Goal: Transaction & Acquisition: Purchase product/service

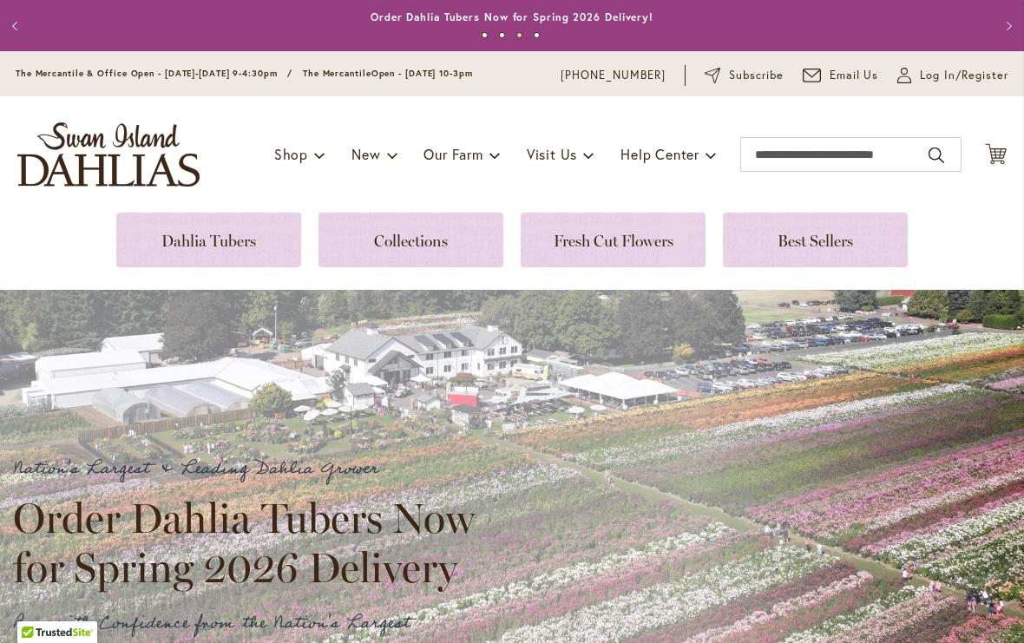
click at [236, 241] on link at bounding box center [208, 240] width 185 height 55
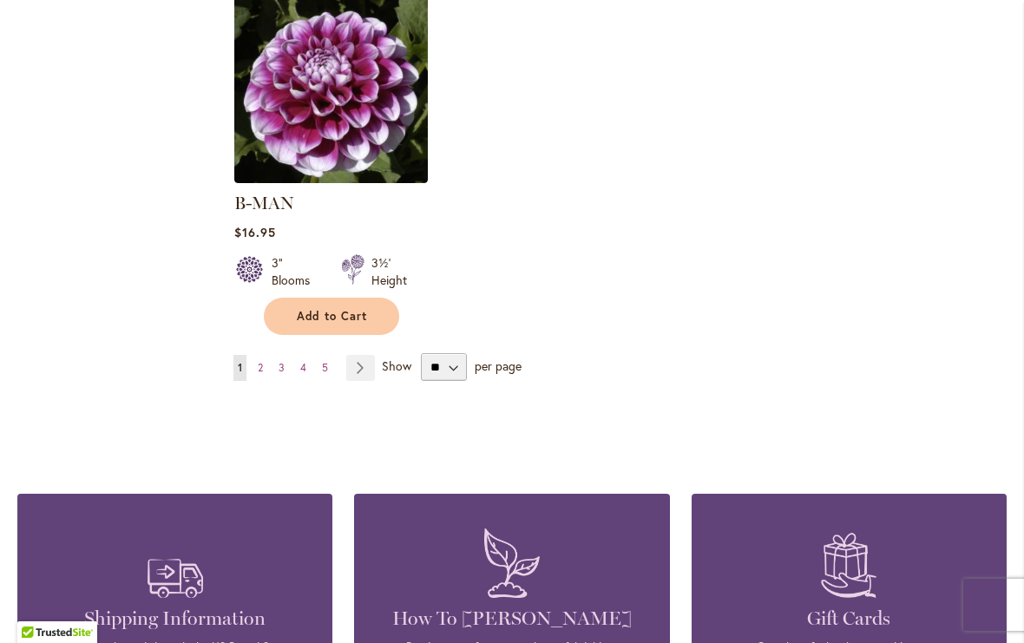
scroll to position [2305, 0]
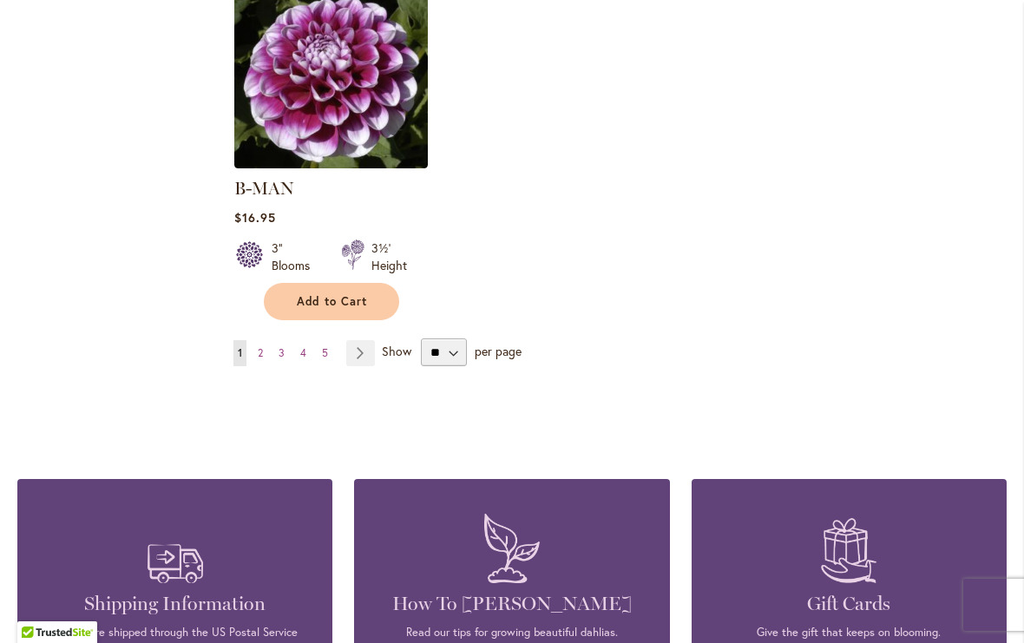
click at [364, 340] on link "Page Next" at bounding box center [360, 353] width 29 height 26
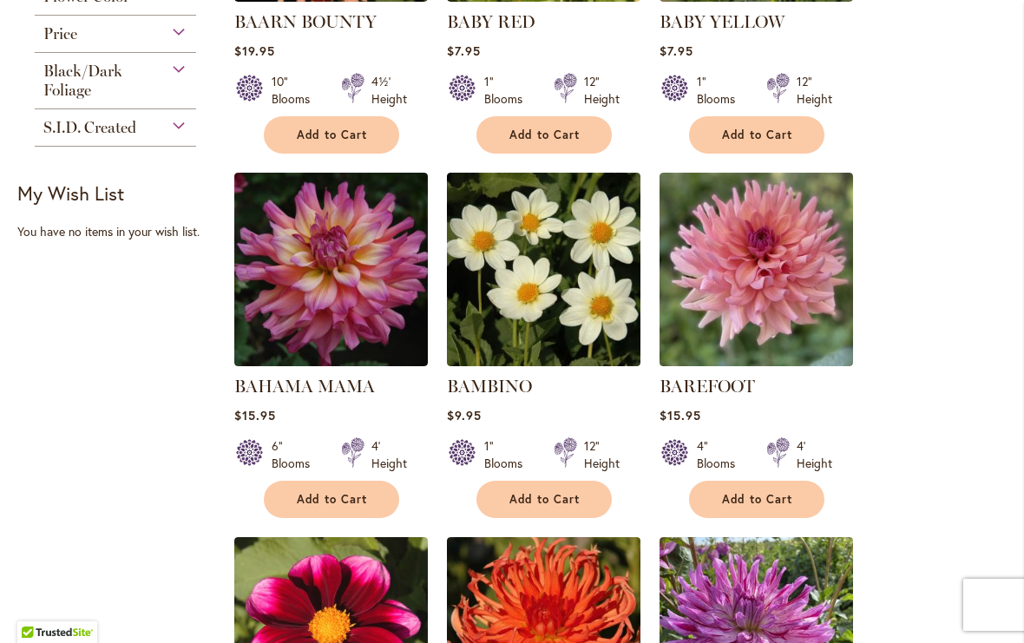
scroll to position [627, 0]
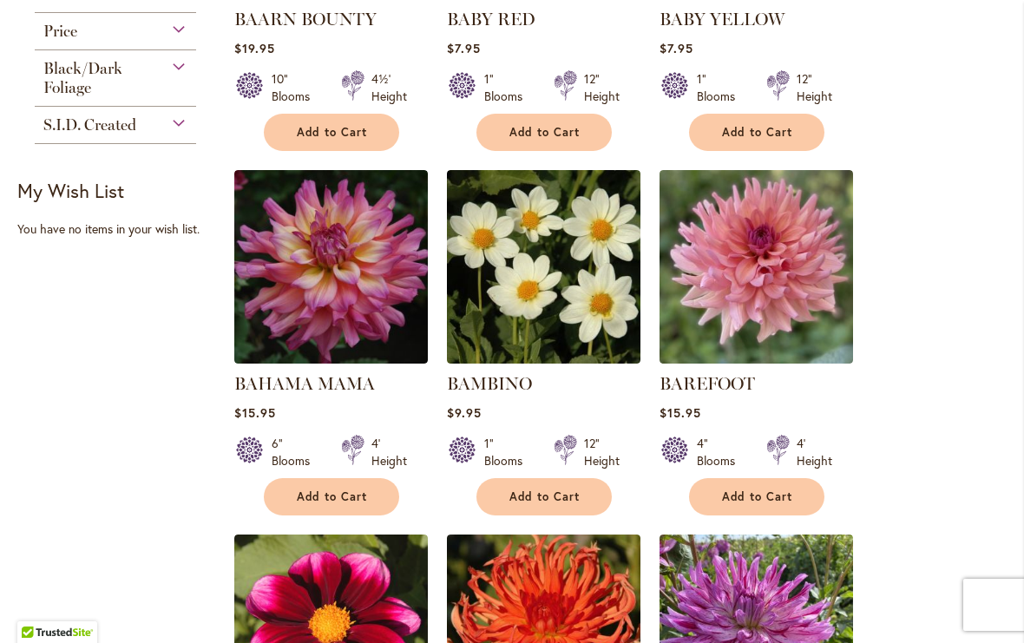
click at [790, 292] on img at bounding box center [756, 267] width 194 height 194
click at [790, 285] on img at bounding box center [756, 267] width 194 height 194
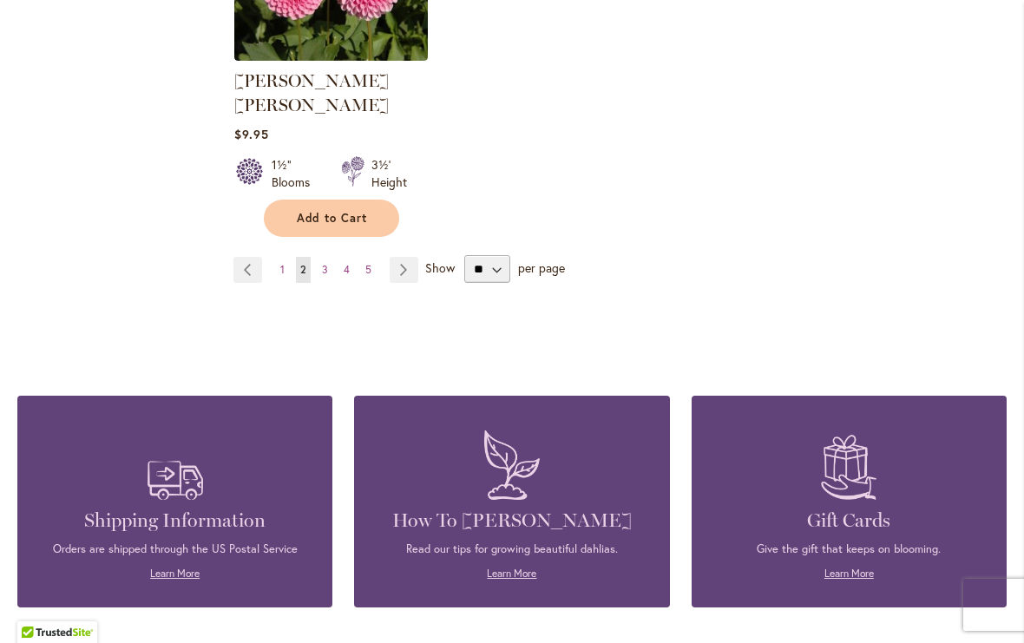
scroll to position [2299, 0]
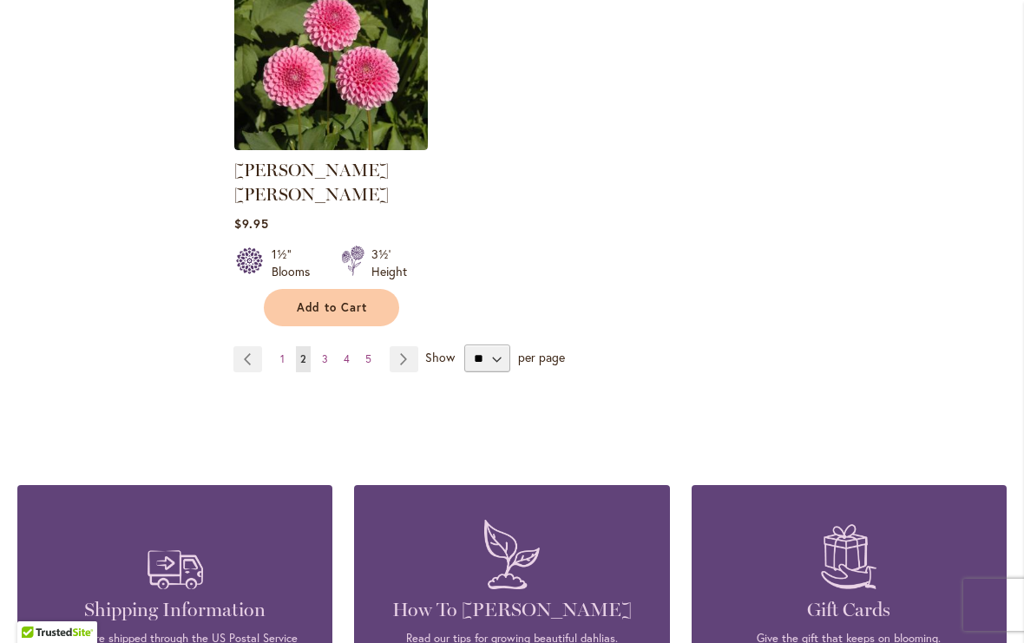
click at [399, 346] on link "Page Next" at bounding box center [404, 359] width 29 height 26
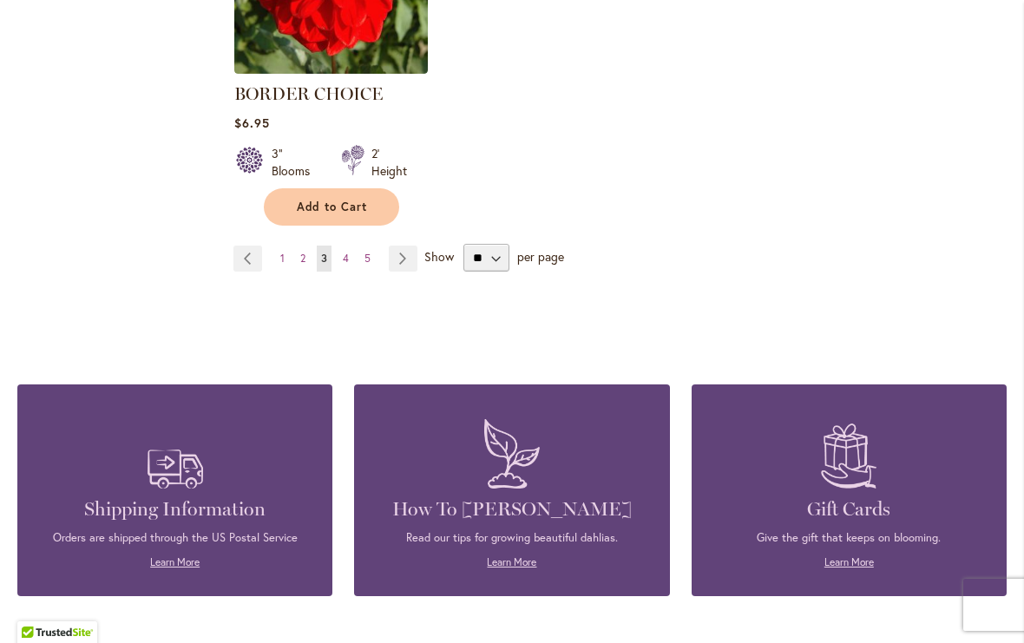
scroll to position [2383, 0]
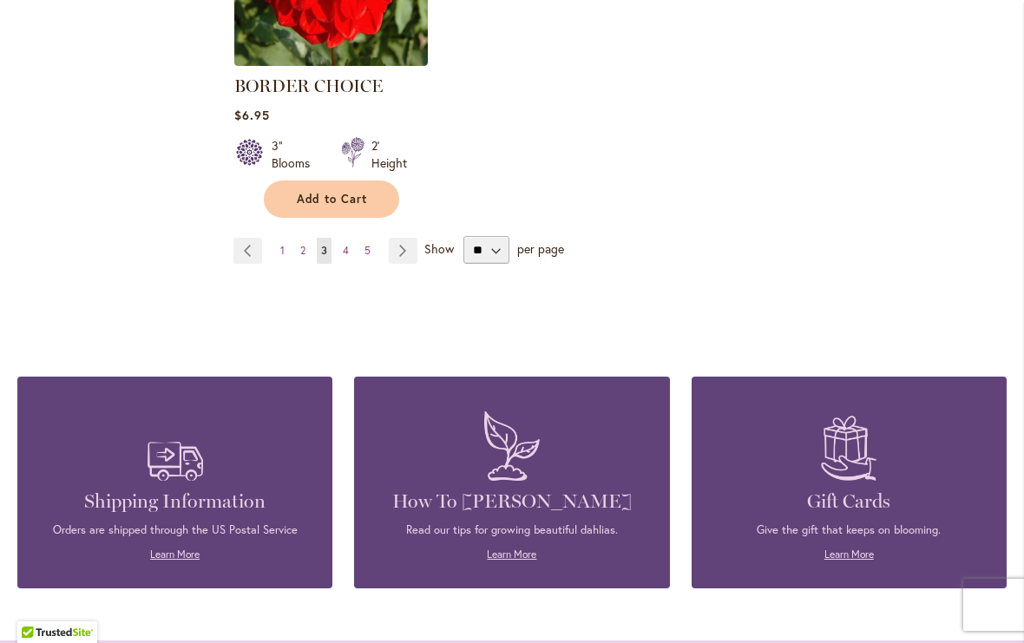
click at [411, 247] on link "Page Next" at bounding box center [403, 251] width 29 height 26
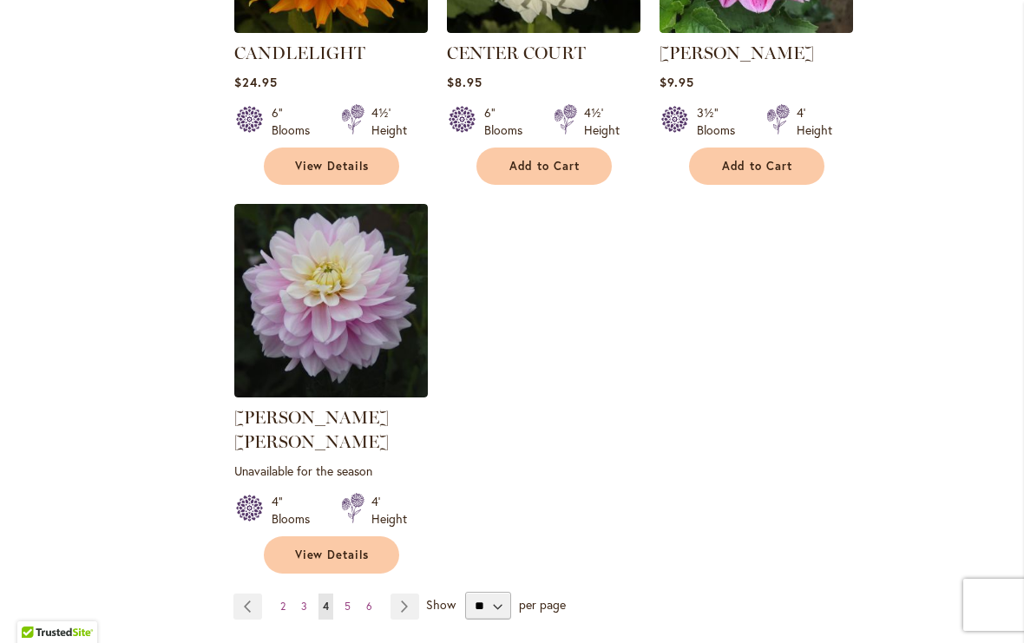
scroll to position [2143, 0]
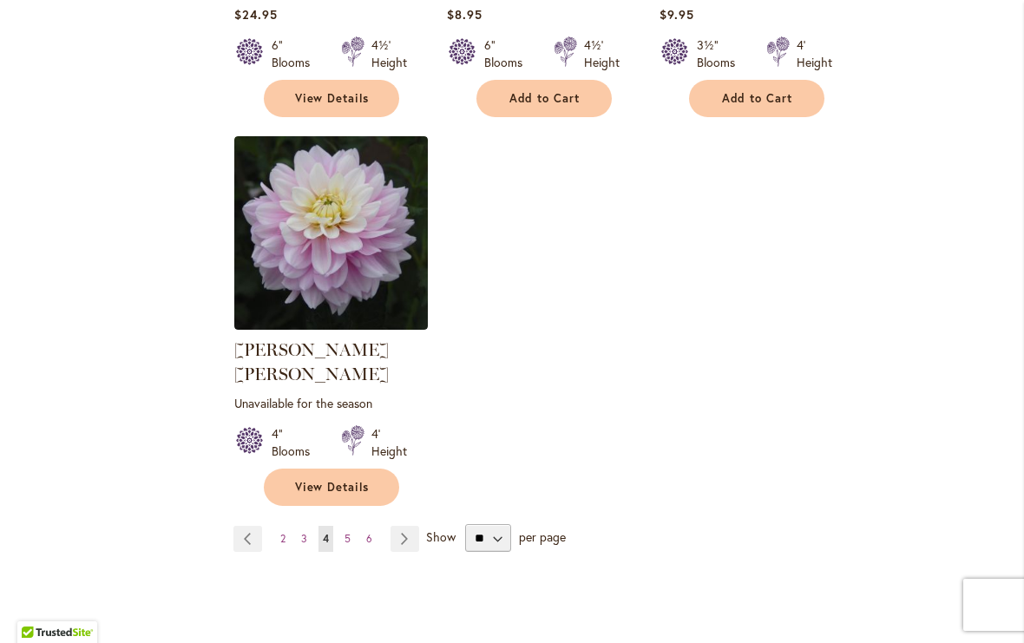
click at [397, 526] on link "Page Next" at bounding box center [404, 539] width 29 height 26
